Goal: Task Accomplishment & Management: Use online tool/utility

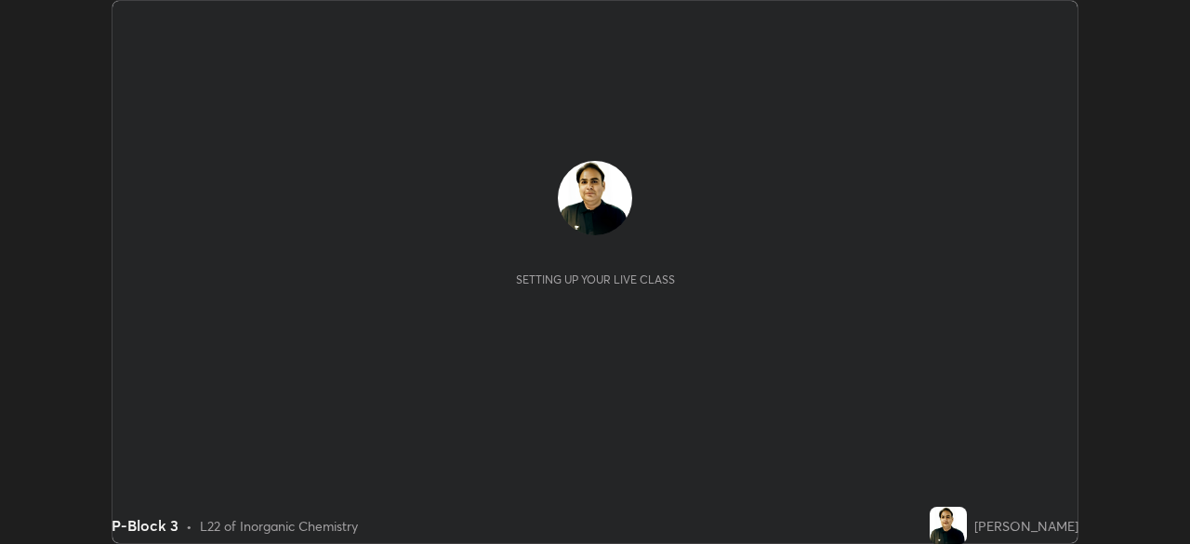
scroll to position [544, 1189]
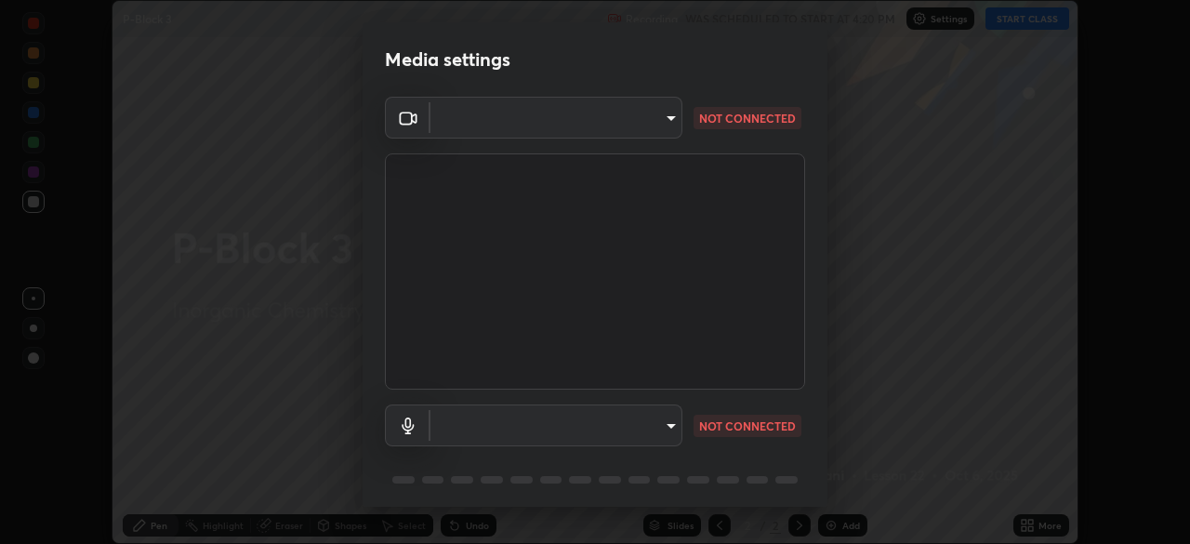
type input "7756d0bd8bc0017cc94789a9a07c49678ac1ef503c39391d0f6dd355ef569251"
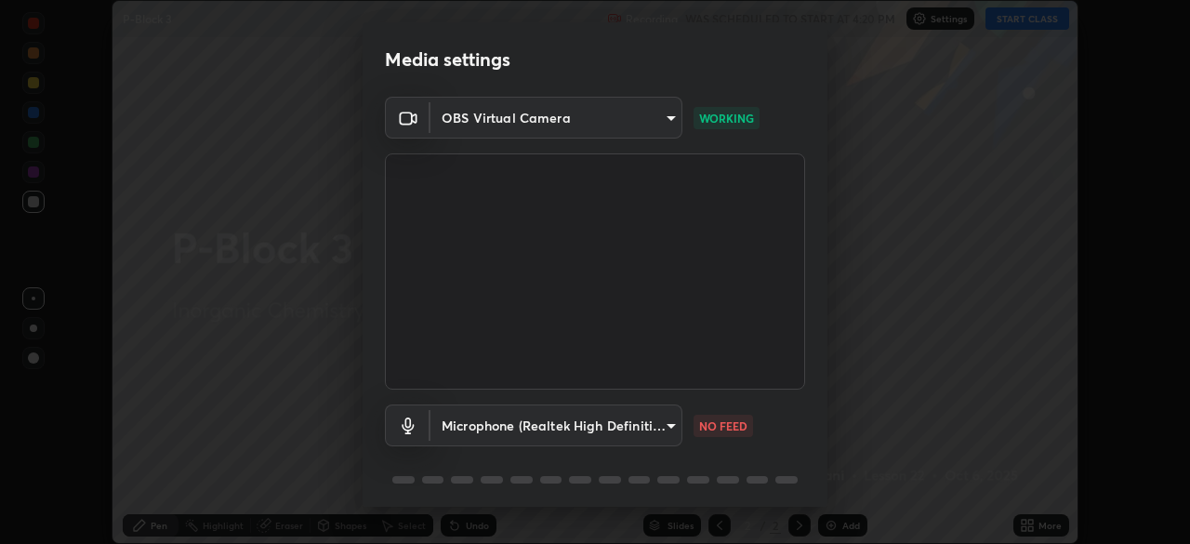
click at [652, 422] on body "Erase all P-Block 3 Recording WAS SCHEDULED TO START AT 4:20 PM Settings START …" at bounding box center [595, 272] width 1190 height 544
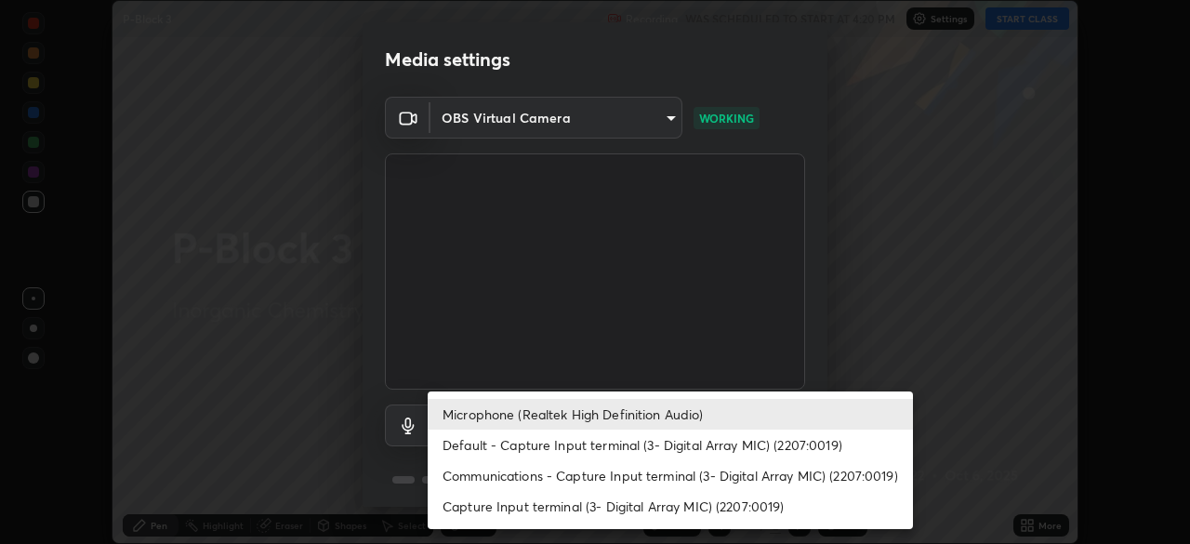
click at [555, 440] on li "Default - Capture Input terminal (3- Digital Array MIC) (2207:0019)" at bounding box center [670, 444] width 485 height 31
type input "default"
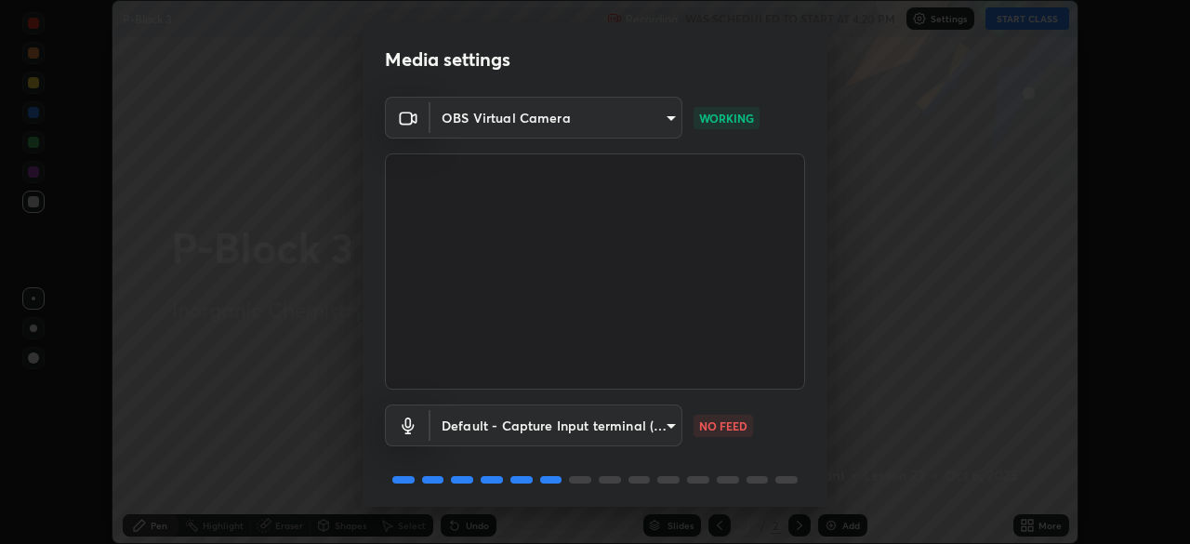
scroll to position [66, 0]
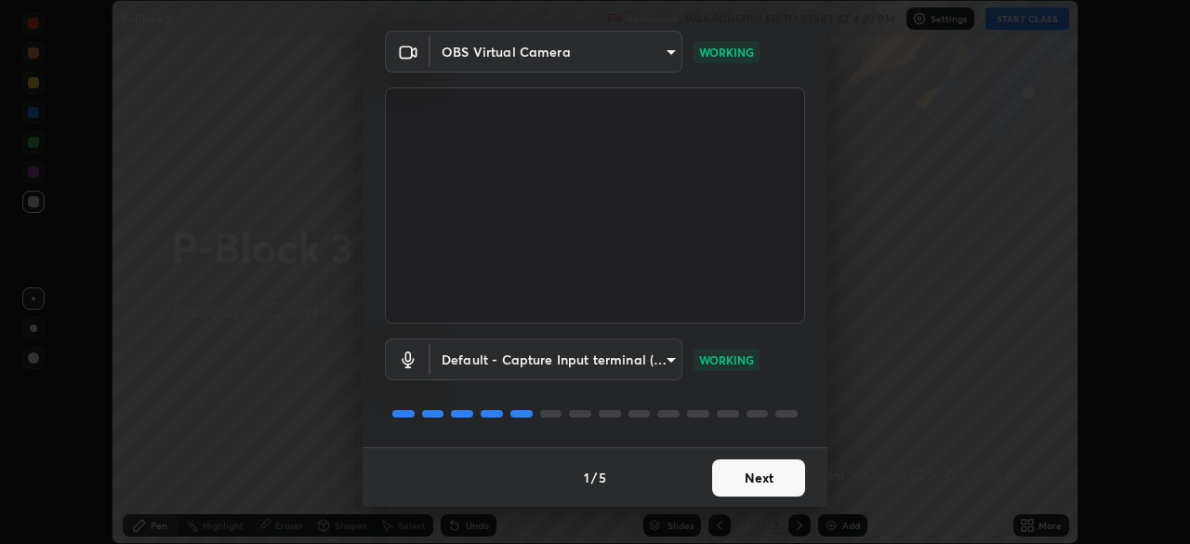
click at [717, 472] on button "Next" at bounding box center [758, 477] width 93 height 37
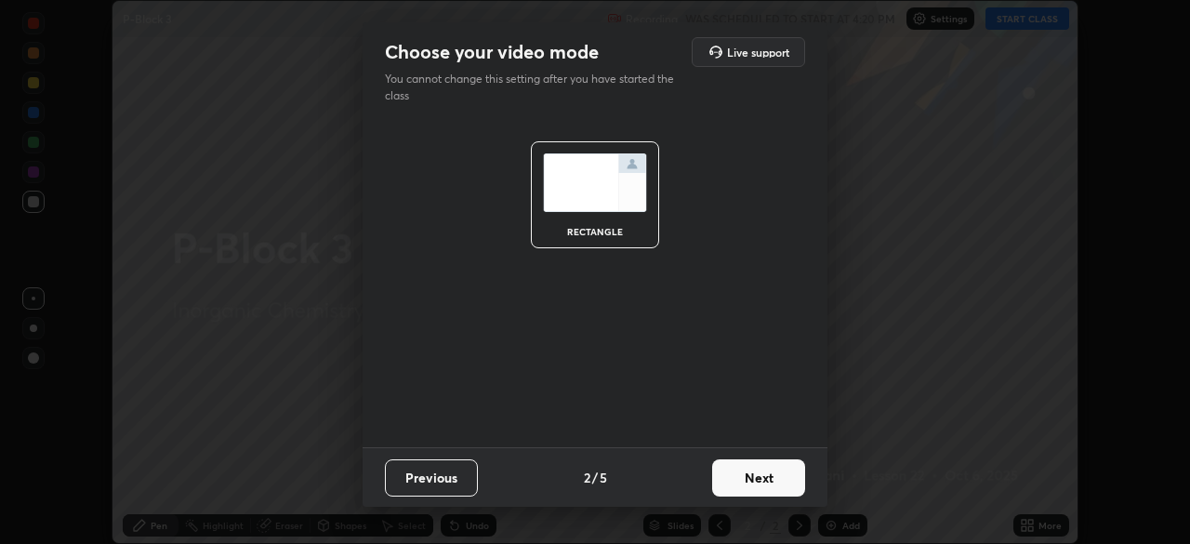
click at [732, 476] on button "Next" at bounding box center [758, 477] width 93 height 37
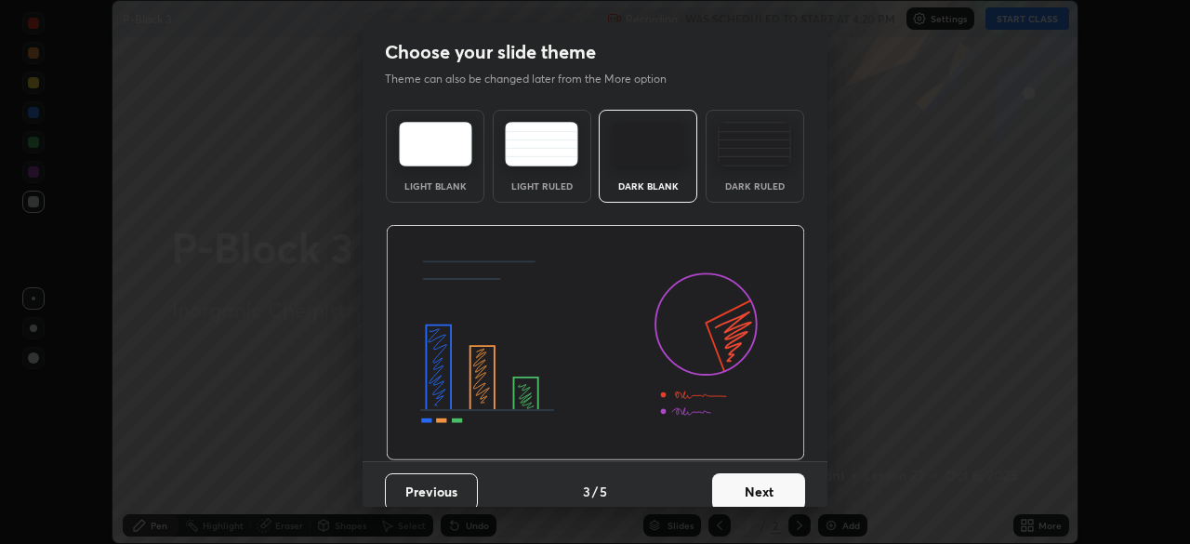
click at [755, 489] on button "Next" at bounding box center [758, 491] width 93 height 37
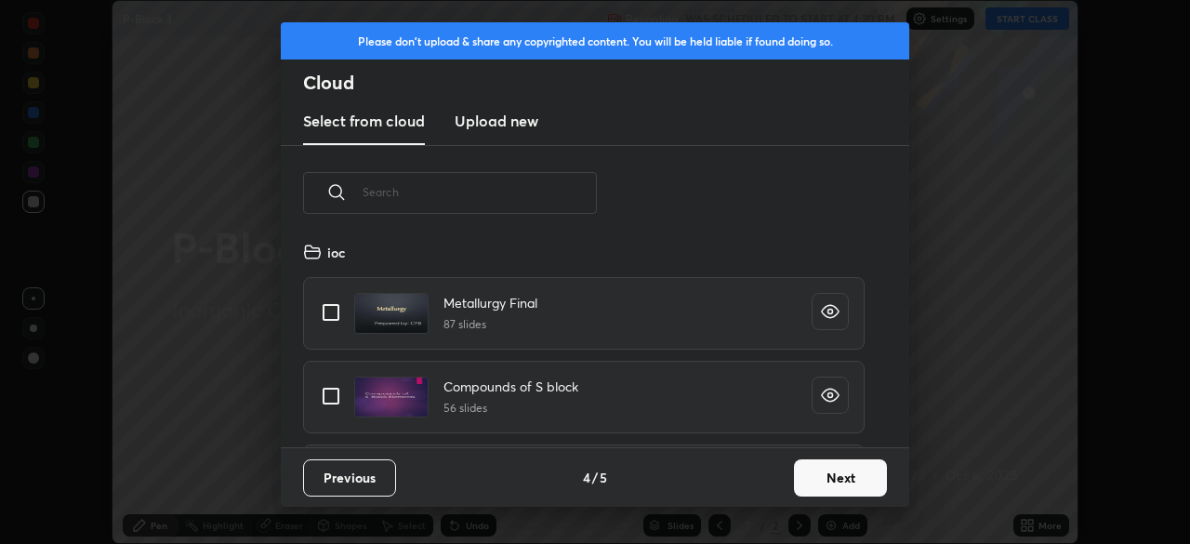
scroll to position [206, 597]
click at [797, 476] on button "Next" at bounding box center [840, 477] width 93 height 37
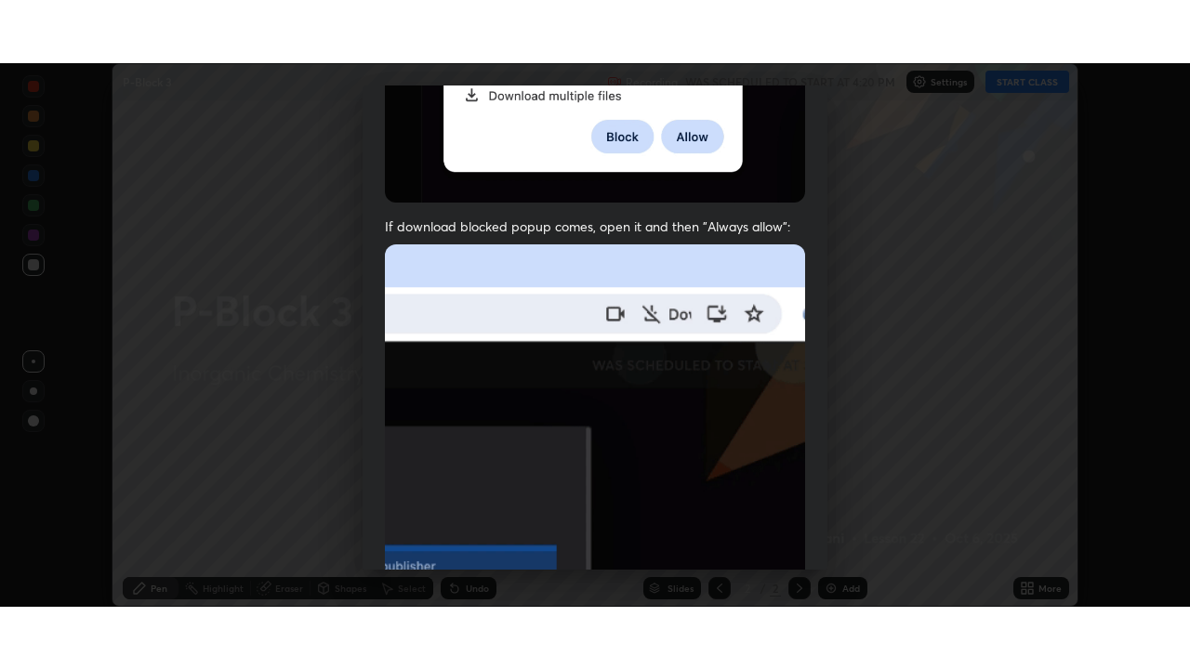
scroll to position [445, 0]
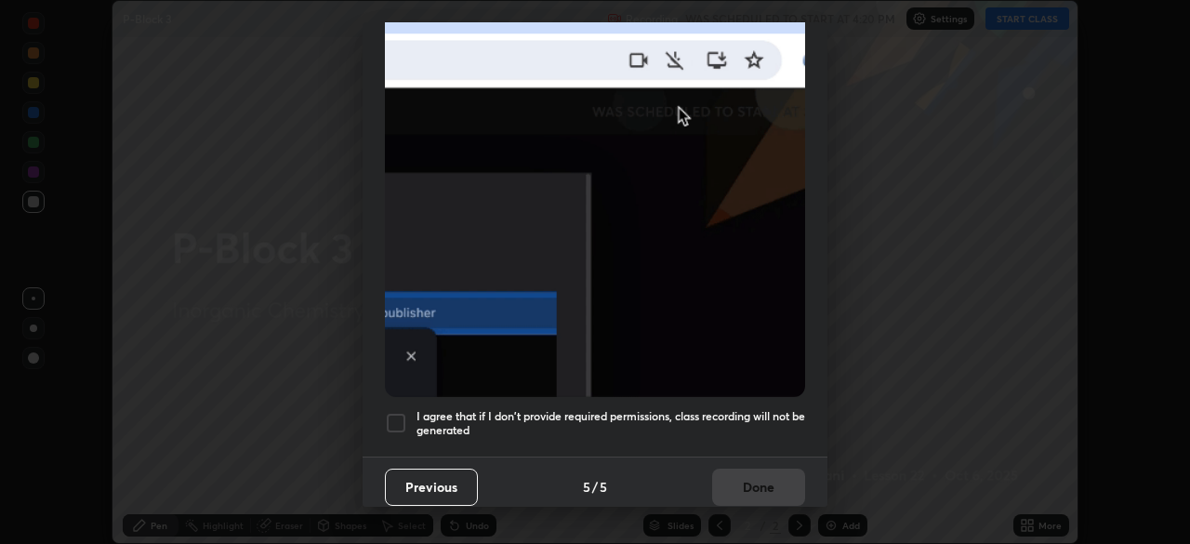
click at [408, 413] on div "I agree that if I don't provide required permissions, class recording will not …" at bounding box center [595, 423] width 420 height 22
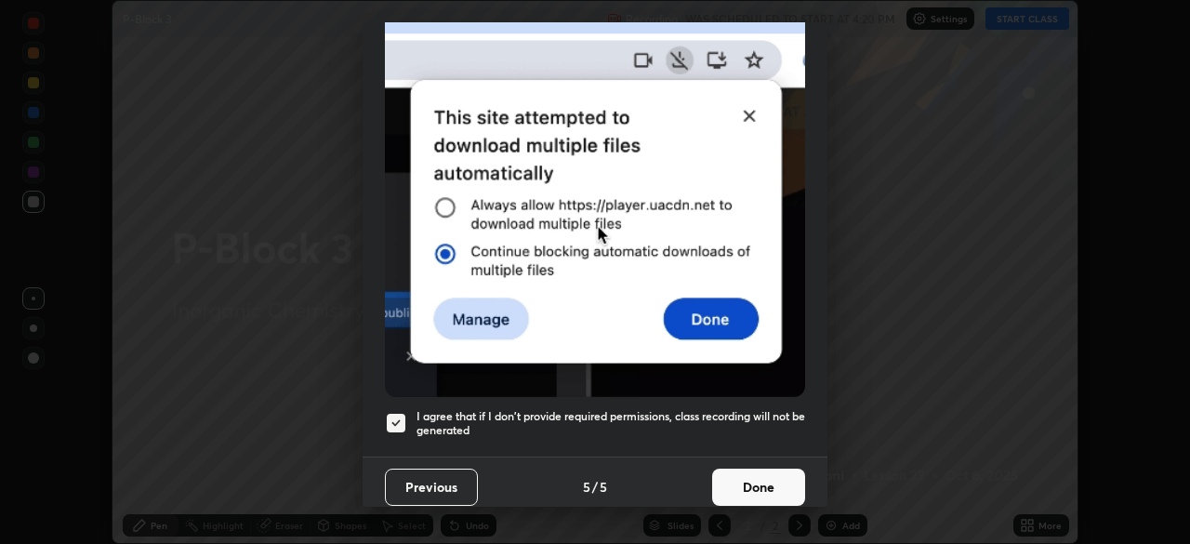
click at [749, 481] on button "Done" at bounding box center [758, 486] width 93 height 37
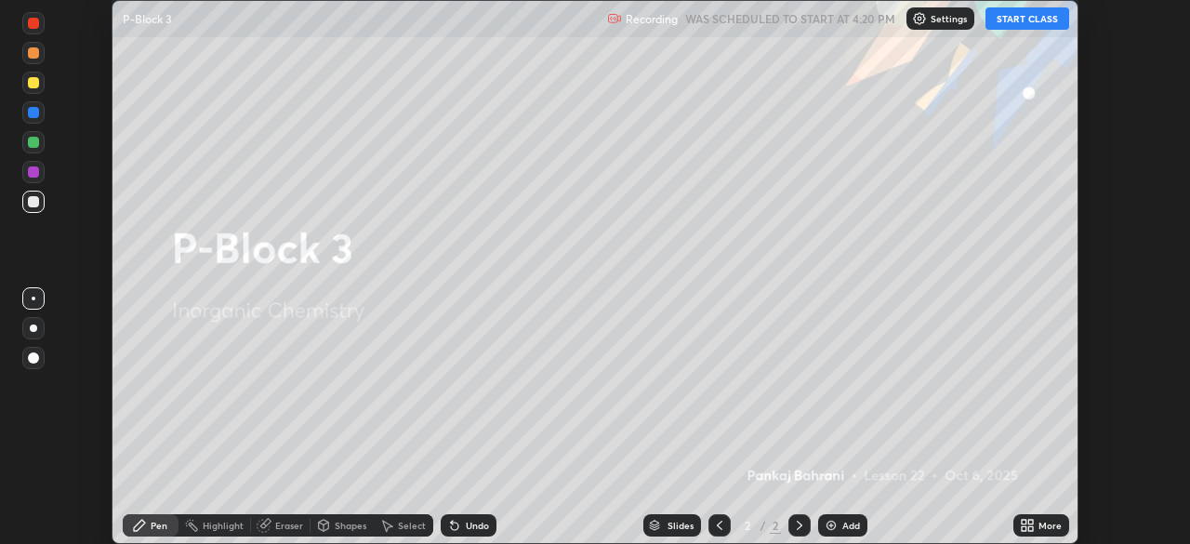
click at [1022, 520] on icon at bounding box center [1024, 522] width 5 height 5
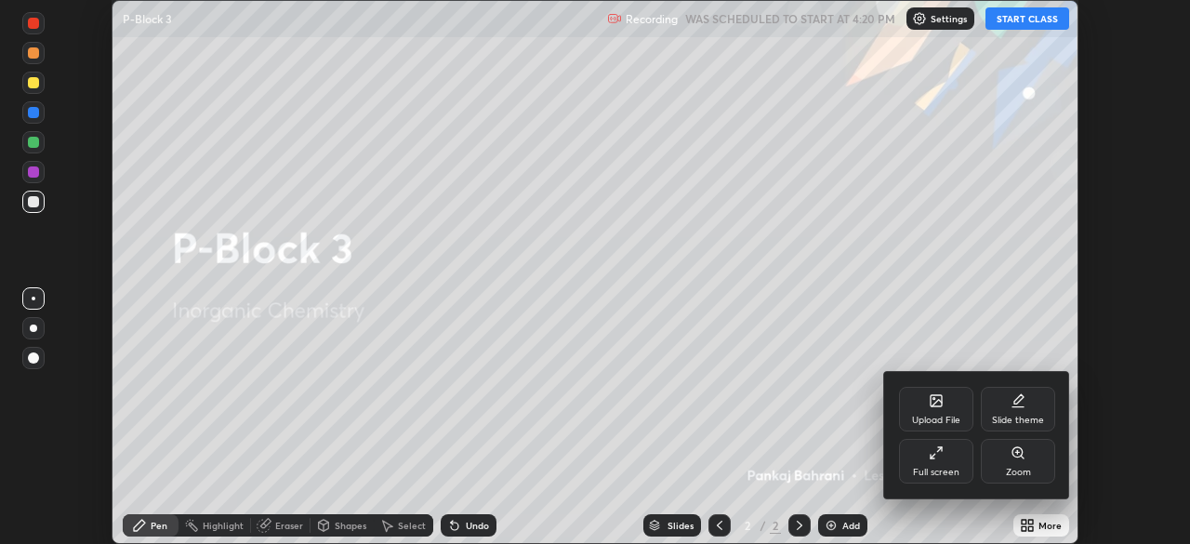
click at [942, 460] on div "Full screen" at bounding box center [936, 461] width 74 height 45
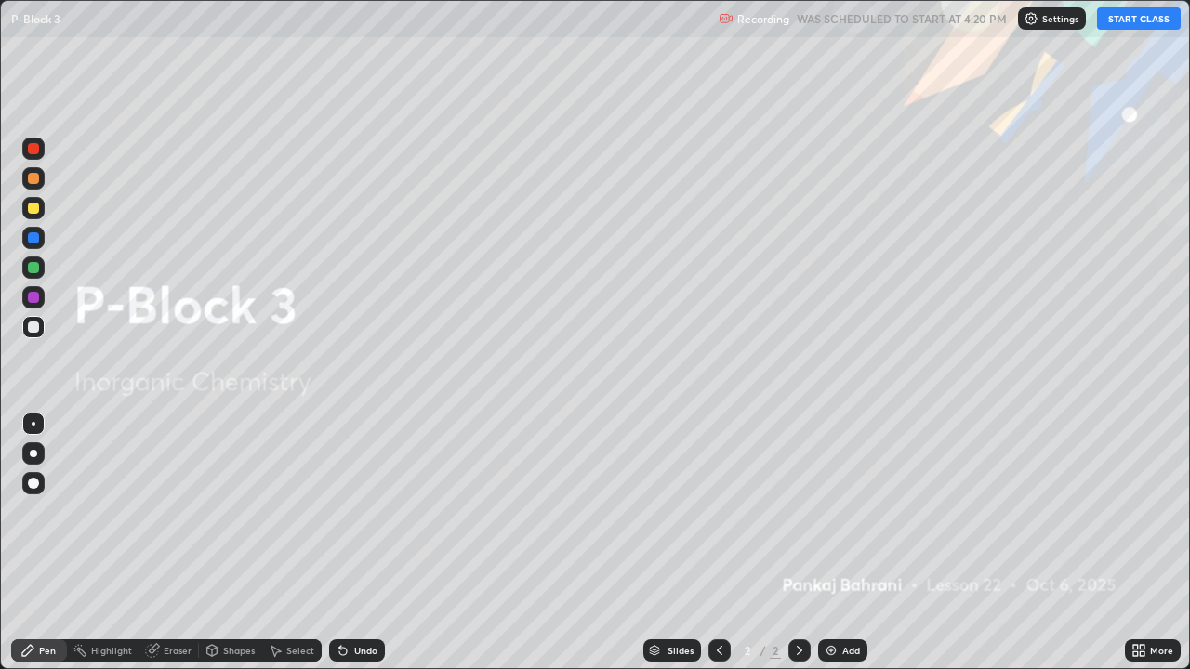
scroll to position [669, 1190]
click at [1105, 13] on button "START CLASS" at bounding box center [1139, 18] width 84 height 22
click at [838, 543] on div "Add" at bounding box center [842, 651] width 49 height 22
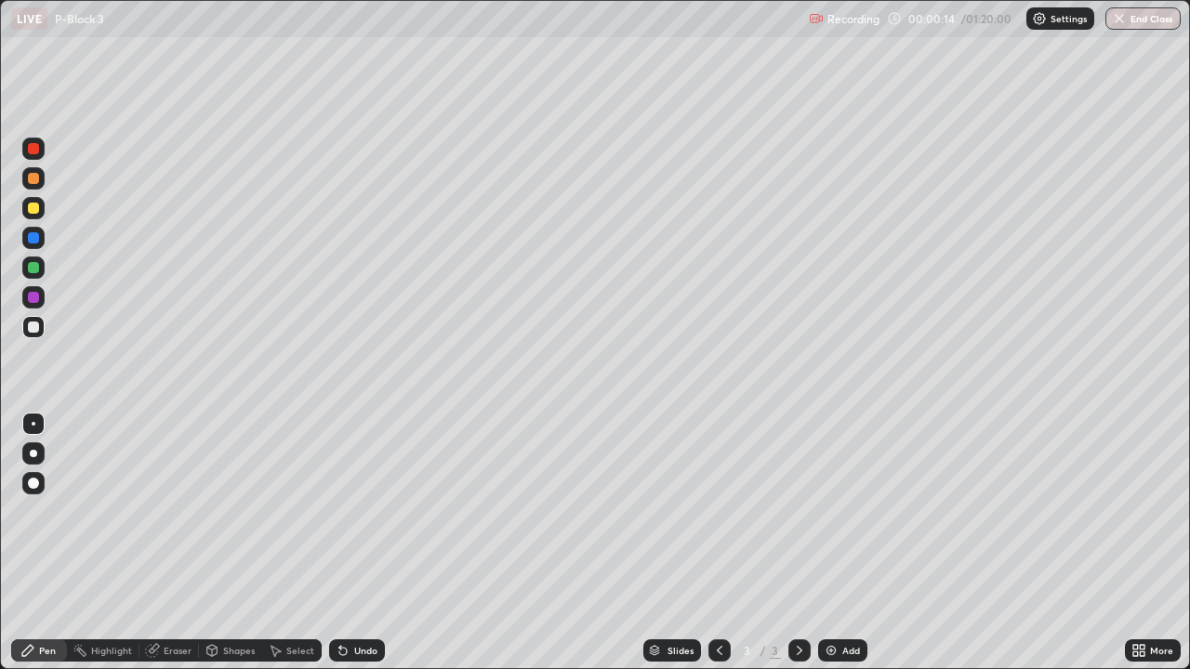
click at [43, 336] on div at bounding box center [33, 327] width 22 height 30
click at [233, 543] on div "Shapes" at bounding box center [239, 650] width 32 height 9
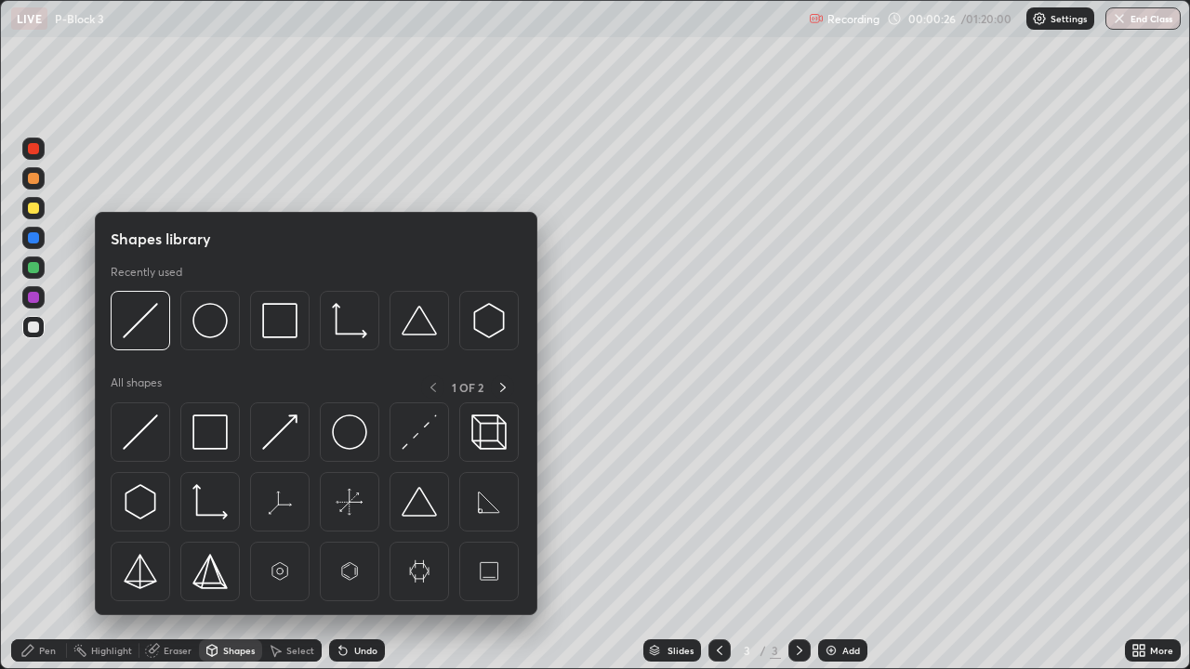
click at [152, 428] on img at bounding box center [140, 432] width 35 height 35
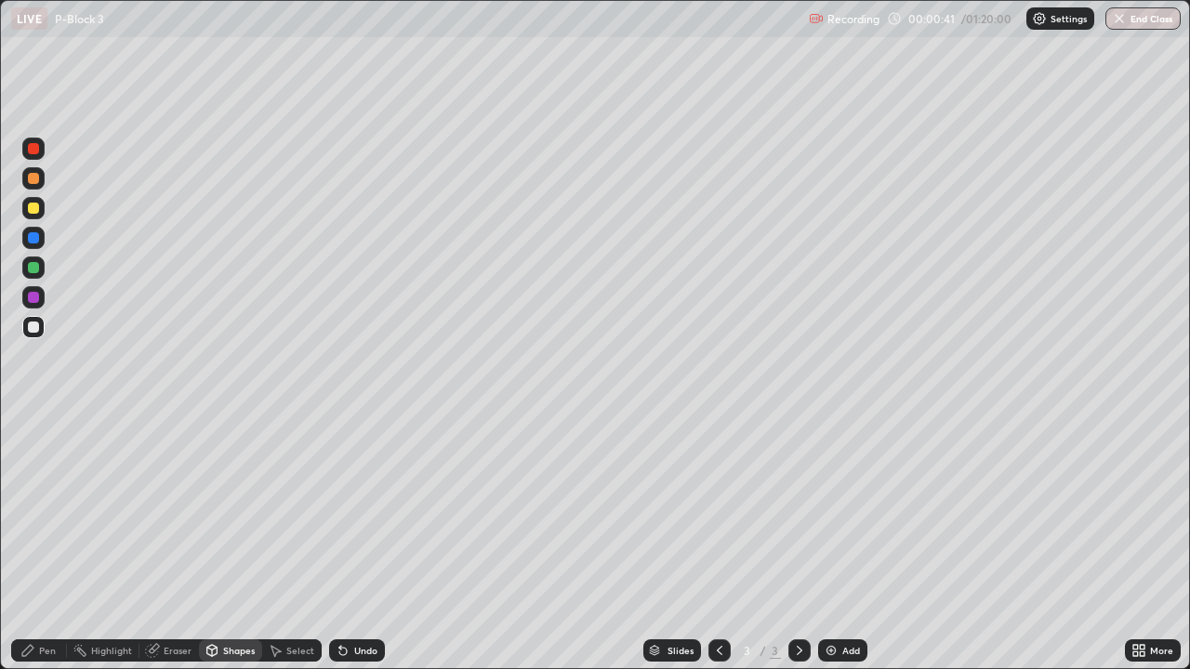
click at [43, 207] on div at bounding box center [33, 208] width 22 height 22
click at [358, 543] on div "Undo" at bounding box center [365, 650] width 23 height 9
click at [355, 543] on div "Undo" at bounding box center [365, 650] width 23 height 9
click at [354, 543] on div "Undo" at bounding box center [365, 650] width 23 height 9
click at [350, 543] on div "Undo" at bounding box center [357, 651] width 56 height 22
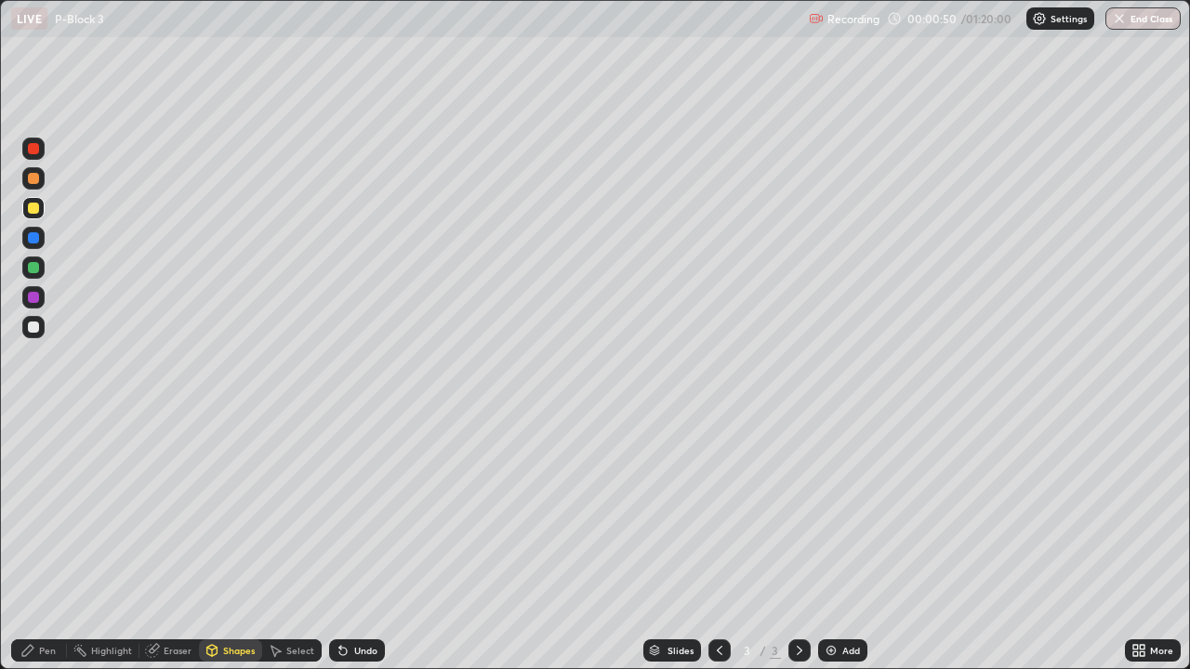
click at [48, 543] on div "Pen" at bounding box center [39, 651] width 56 height 22
click at [34, 327] on div at bounding box center [33, 327] width 11 height 11
click at [41, 182] on div at bounding box center [33, 178] width 22 height 22
click at [32, 331] on div at bounding box center [33, 327] width 11 height 11
click at [182, 543] on div "Eraser" at bounding box center [178, 650] width 28 height 9
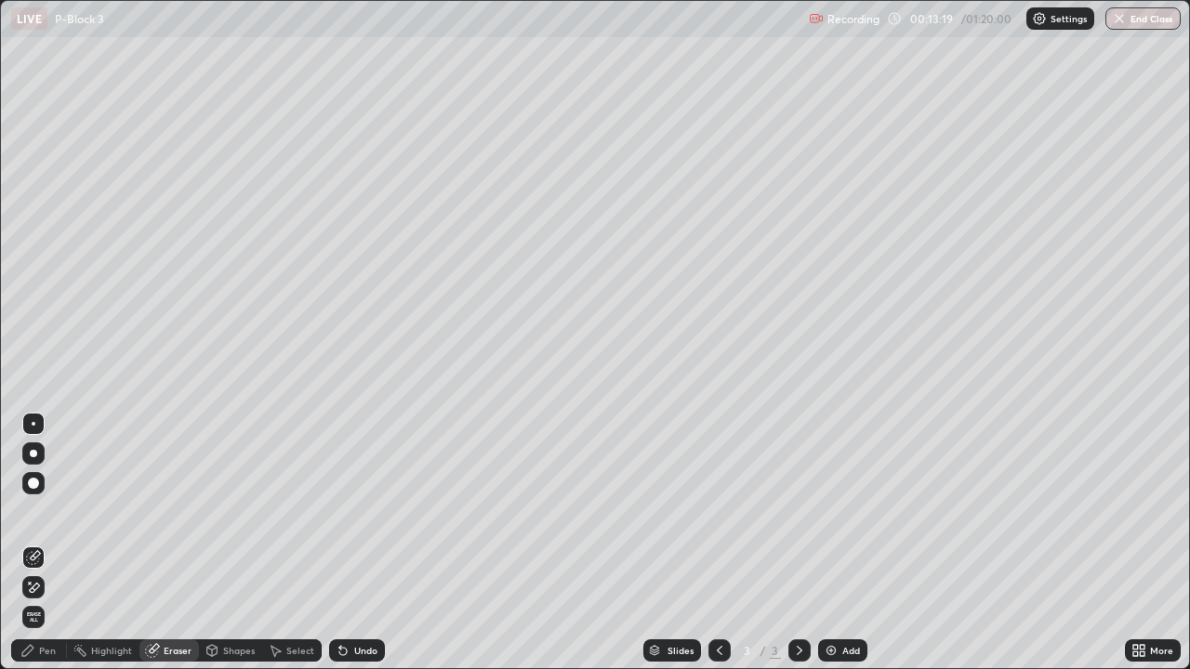
click at [57, 543] on div "Pen" at bounding box center [39, 651] width 56 height 22
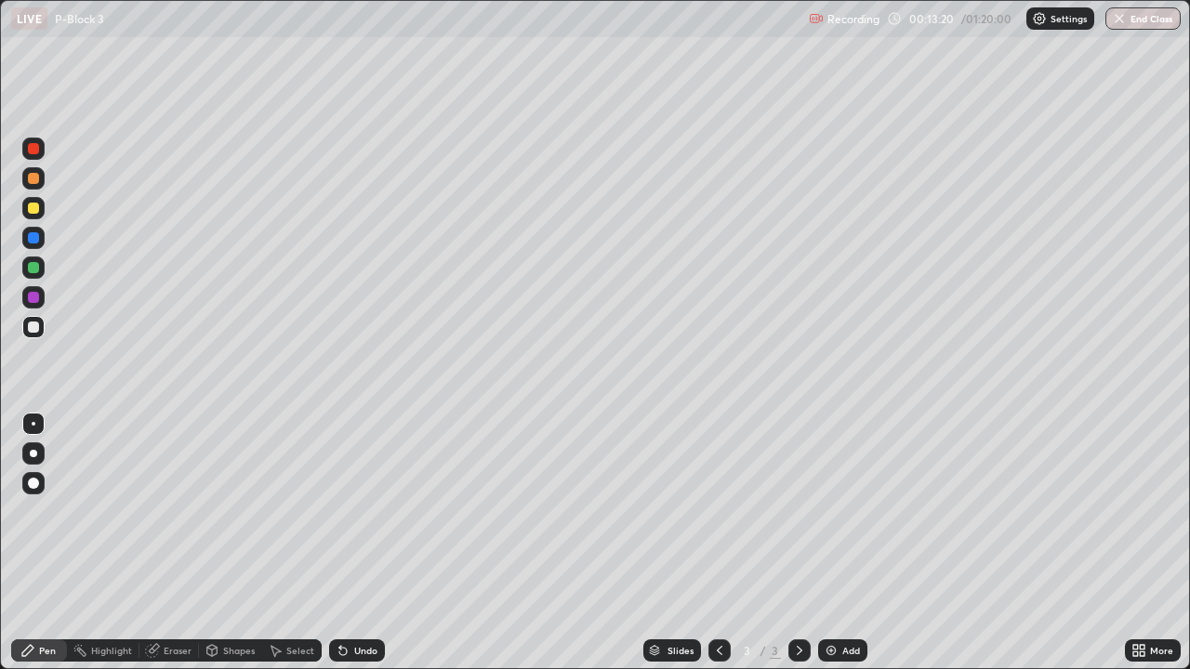
click at [32, 148] on div at bounding box center [33, 148] width 11 height 11
click at [1036, 20] on img at bounding box center [1039, 18] width 15 height 15
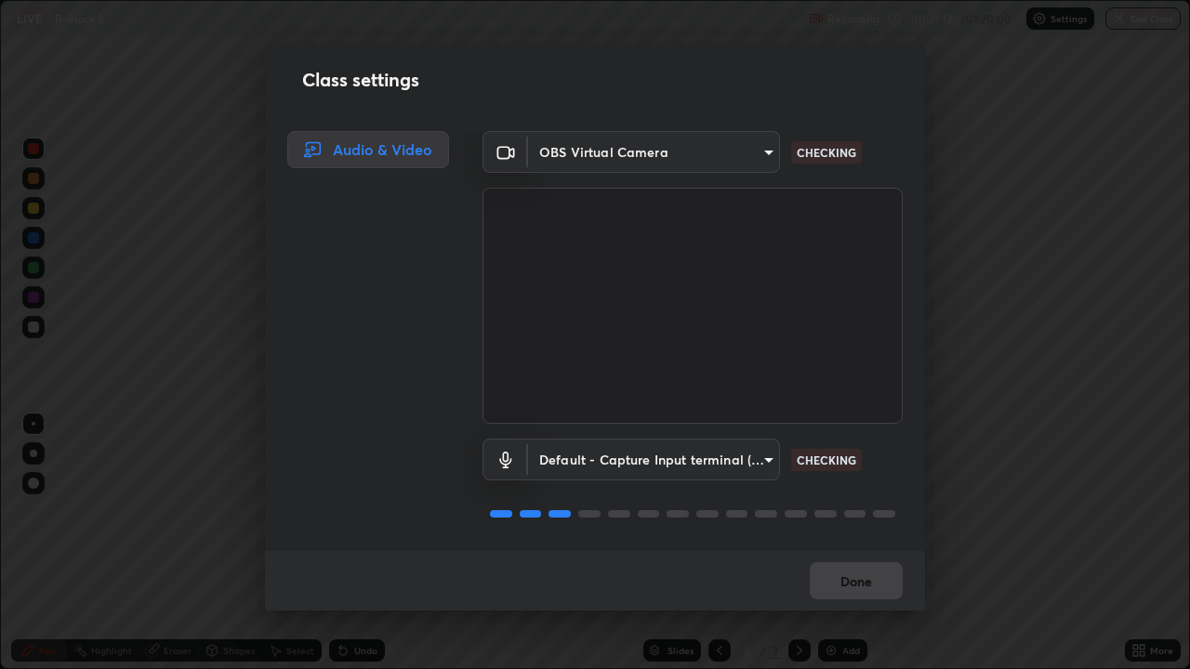
click at [747, 458] on body "Erase all LIVE P-Block 3 Recording 00:21:13 / 01:20:00 Settings End Class Setti…" at bounding box center [595, 334] width 1190 height 669
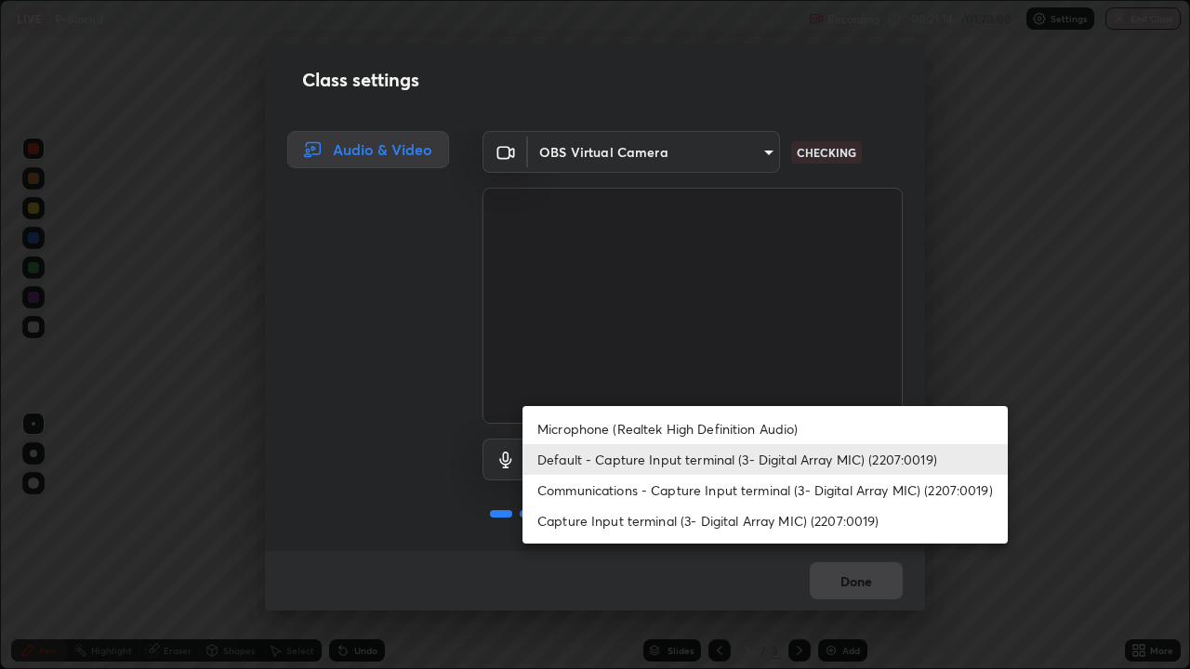
click at [623, 429] on li "Microphone (Realtek High Definition Audio)" at bounding box center [764, 429] width 485 height 31
type input "f178ba88f0715e8f23218a3aa68ac236c3de51dfee679cee8558c5692846692d"
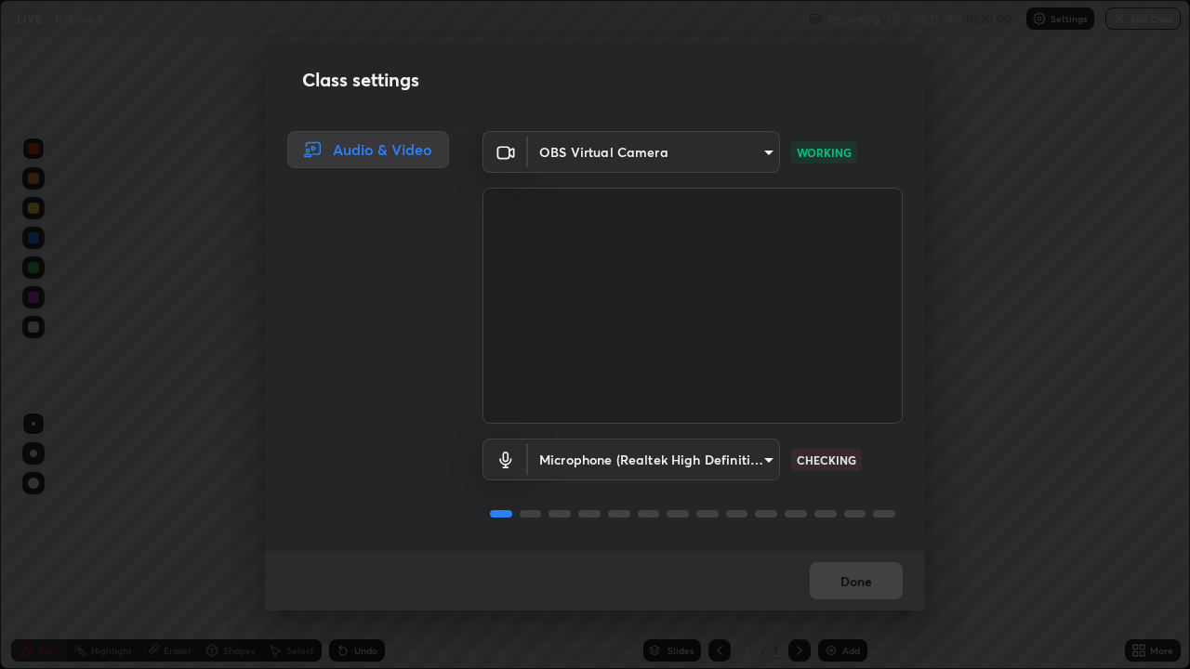
scroll to position [2, 0]
click at [848, 543] on button "Done" at bounding box center [856, 580] width 93 height 37
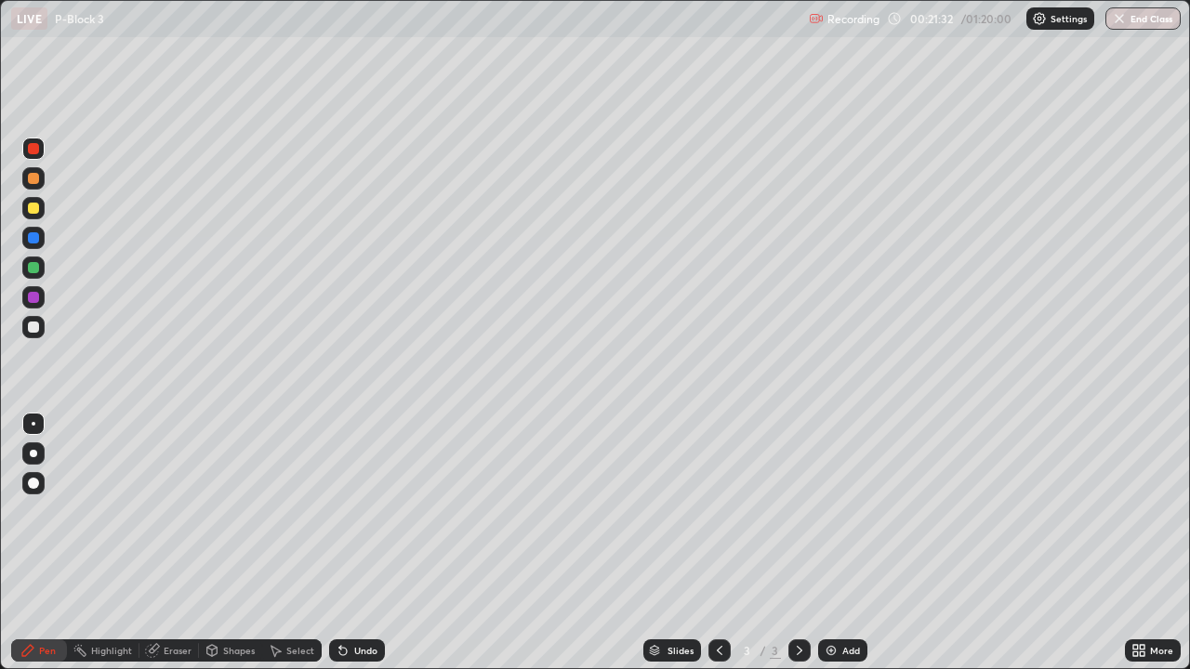
click at [846, 543] on div "Add" at bounding box center [851, 650] width 18 height 9
click at [44, 331] on div at bounding box center [33, 327] width 22 height 22
click at [41, 183] on div at bounding box center [33, 178] width 22 height 22
click at [31, 208] on div at bounding box center [33, 208] width 11 height 11
click at [859, 543] on div "Add" at bounding box center [842, 651] width 49 height 22
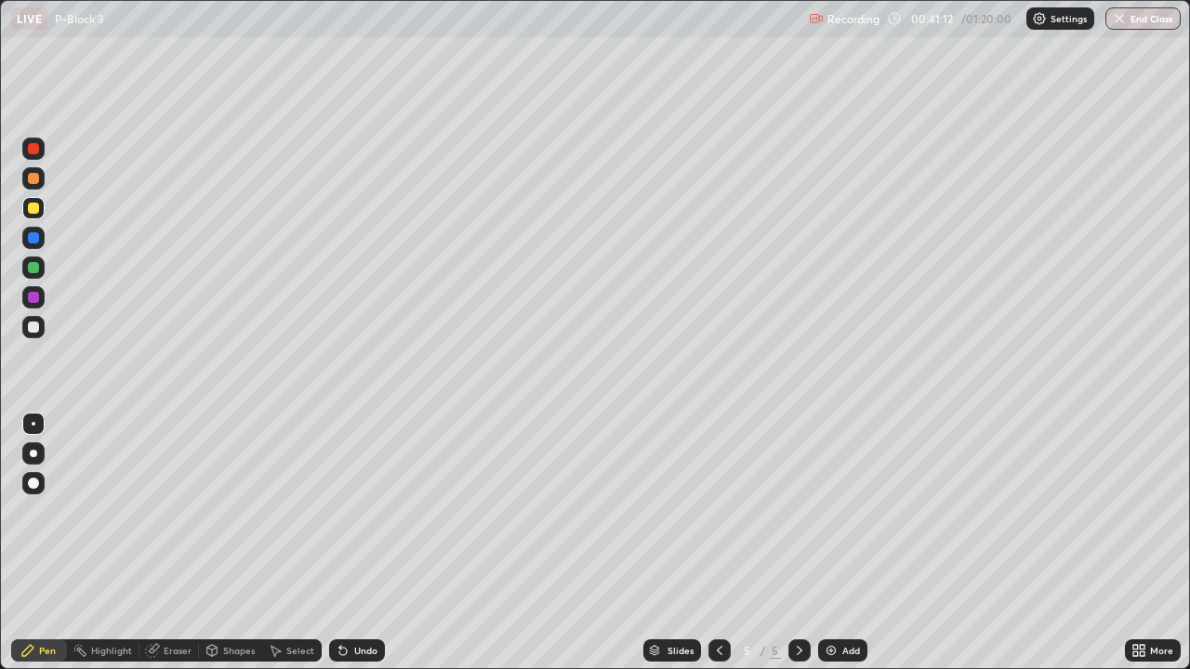
click at [42, 329] on div at bounding box center [33, 327] width 22 height 22
click at [40, 184] on div at bounding box center [33, 178] width 22 height 22
click at [34, 327] on div at bounding box center [33, 327] width 11 height 11
click at [357, 543] on div "Undo" at bounding box center [365, 650] width 23 height 9
click at [355, 543] on div "Undo" at bounding box center [357, 651] width 56 height 22
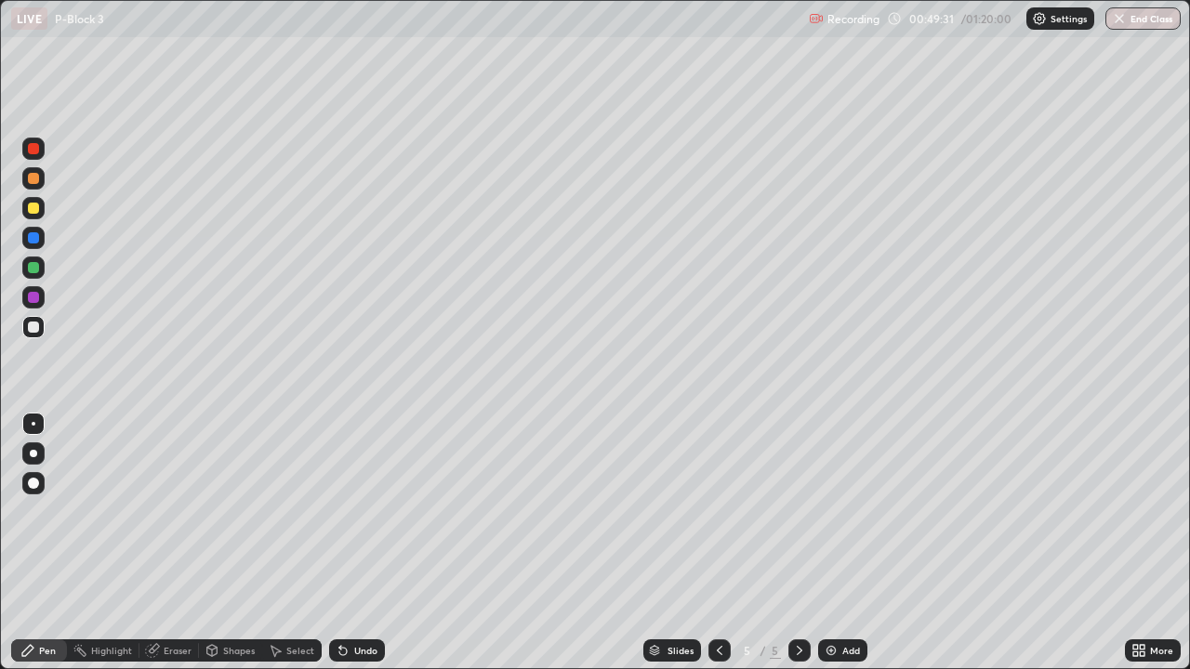
click at [350, 543] on div "Undo" at bounding box center [357, 651] width 56 height 22
click at [347, 543] on div "Undo" at bounding box center [357, 651] width 56 height 22
click at [350, 543] on div "Undo" at bounding box center [357, 651] width 56 height 22
click at [353, 543] on div "Undo" at bounding box center [357, 651] width 56 height 22
click at [354, 543] on div "Undo" at bounding box center [365, 650] width 23 height 9
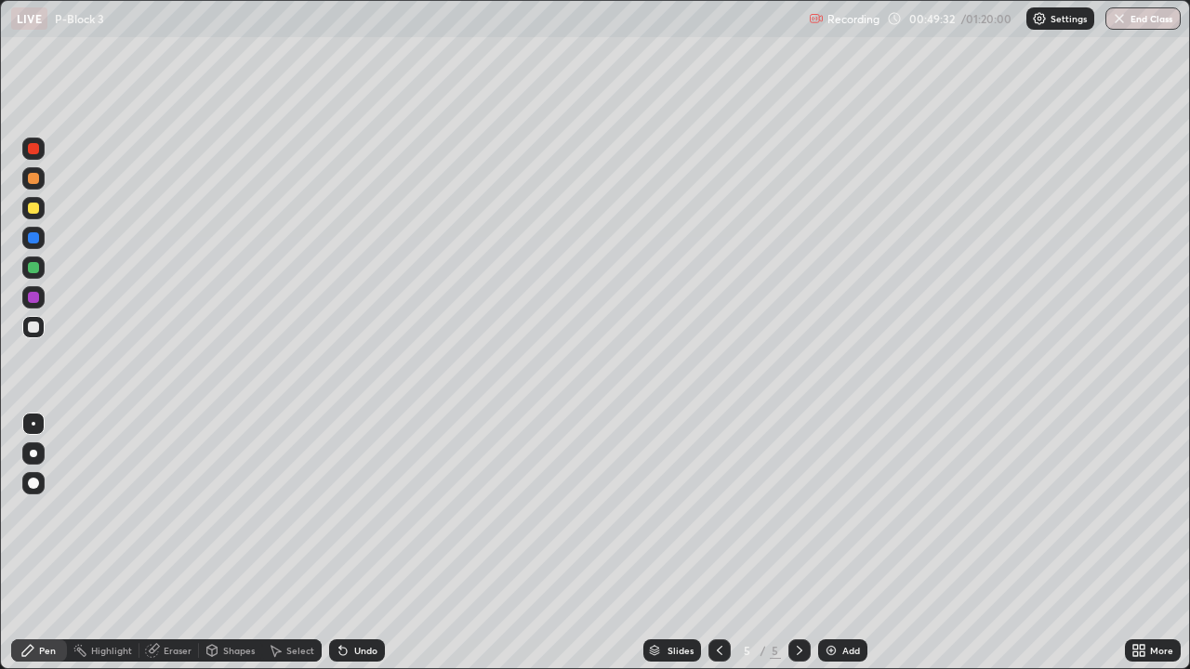
click at [348, 543] on icon at bounding box center [343, 650] width 15 height 15
click at [832, 543] on img at bounding box center [831, 650] width 15 height 15
click at [38, 204] on div at bounding box center [33, 208] width 22 height 22
click at [353, 543] on div "Undo" at bounding box center [357, 651] width 56 height 22
click at [354, 543] on div "Undo" at bounding box center [357, 651] width 56 height 22
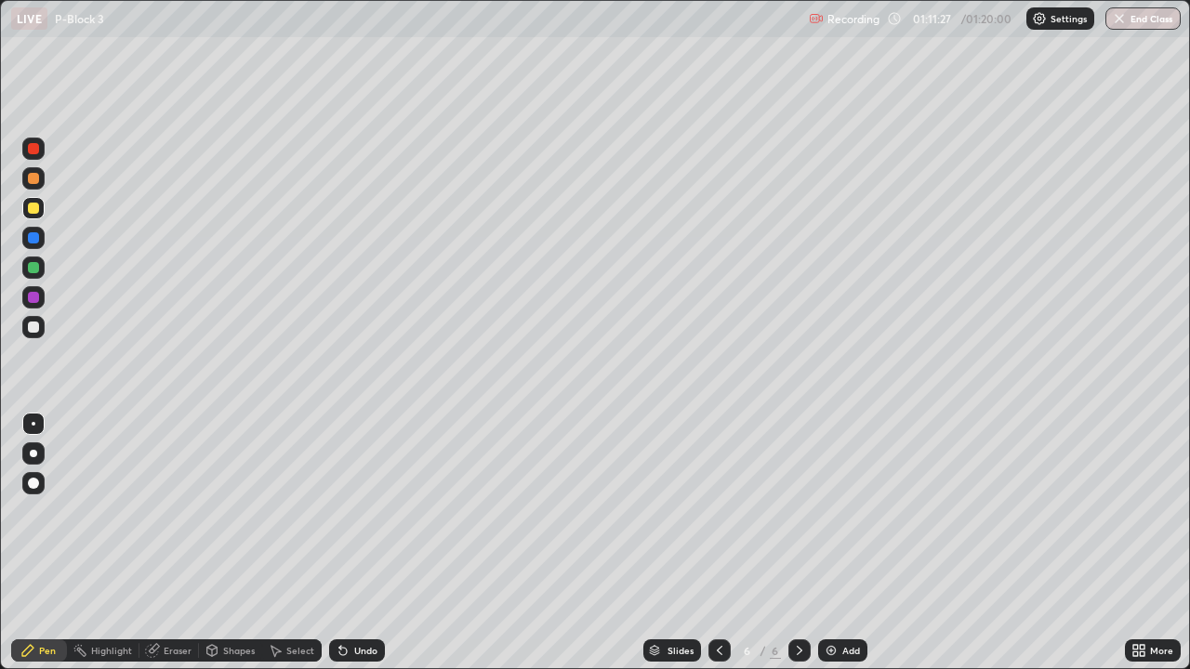
click at [1134, 14] on button "End Class" at bounding box center [1142, 18] width 75 height 22
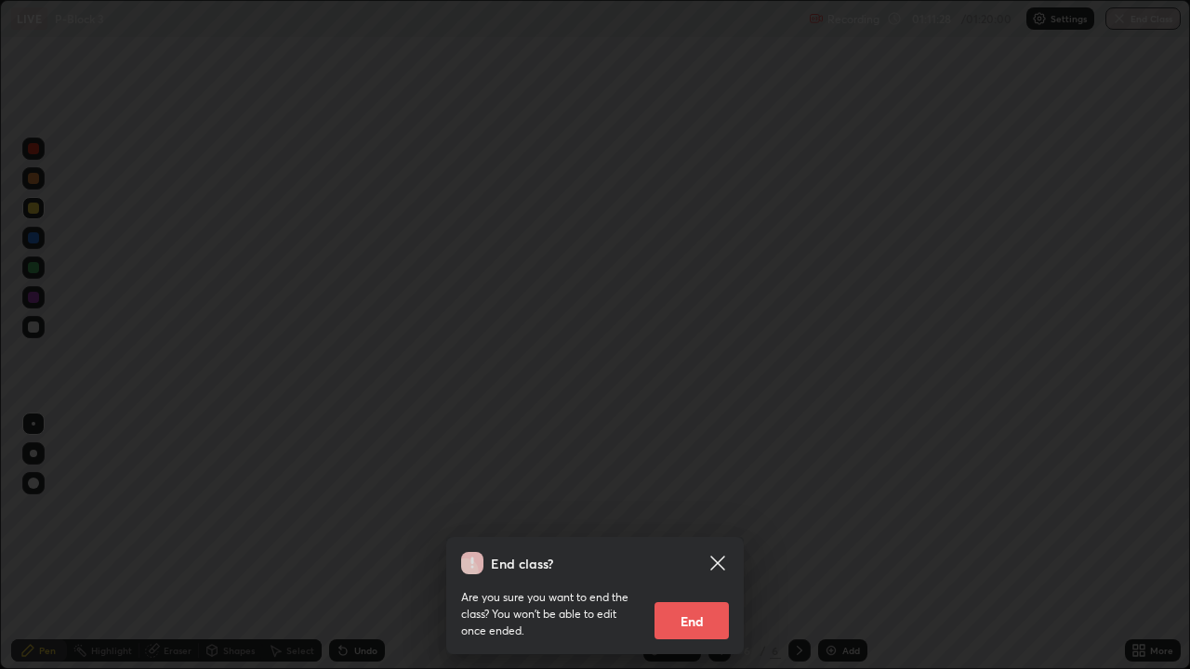
click at [709, 543] on button "End" at bounding box center [691, 620] width 74 height 37
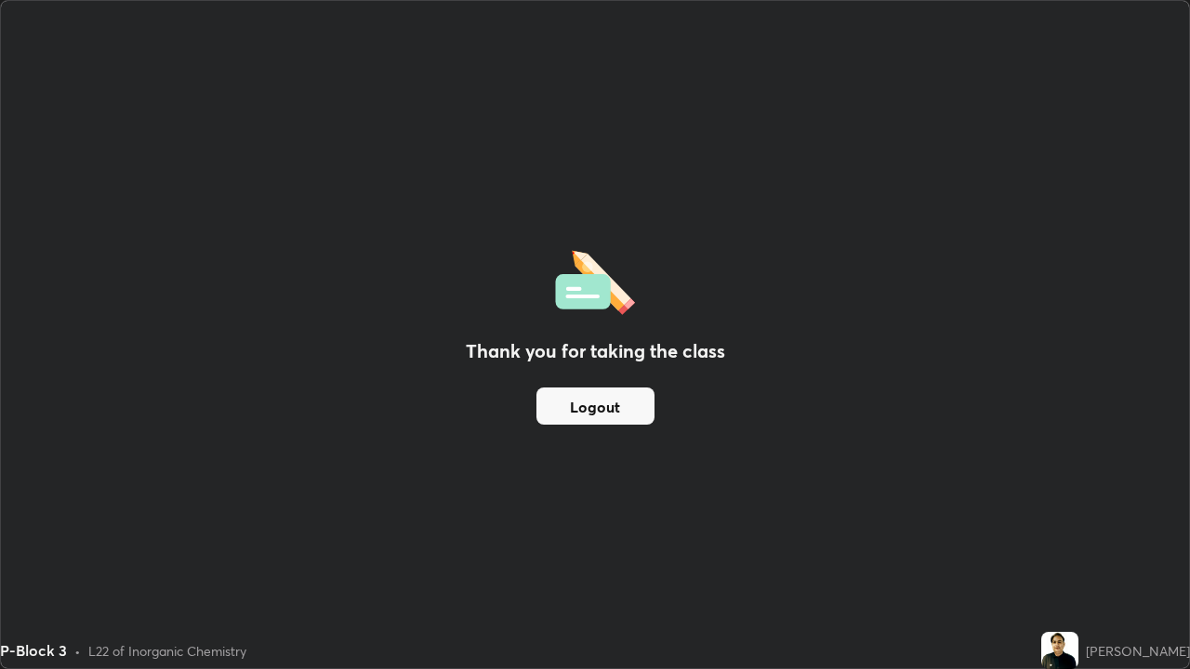
click at [613, 406] on button "Logout" at bounding box center [595, 406] width 118 height 37
